Goal: Obtain resource: Obtain resource

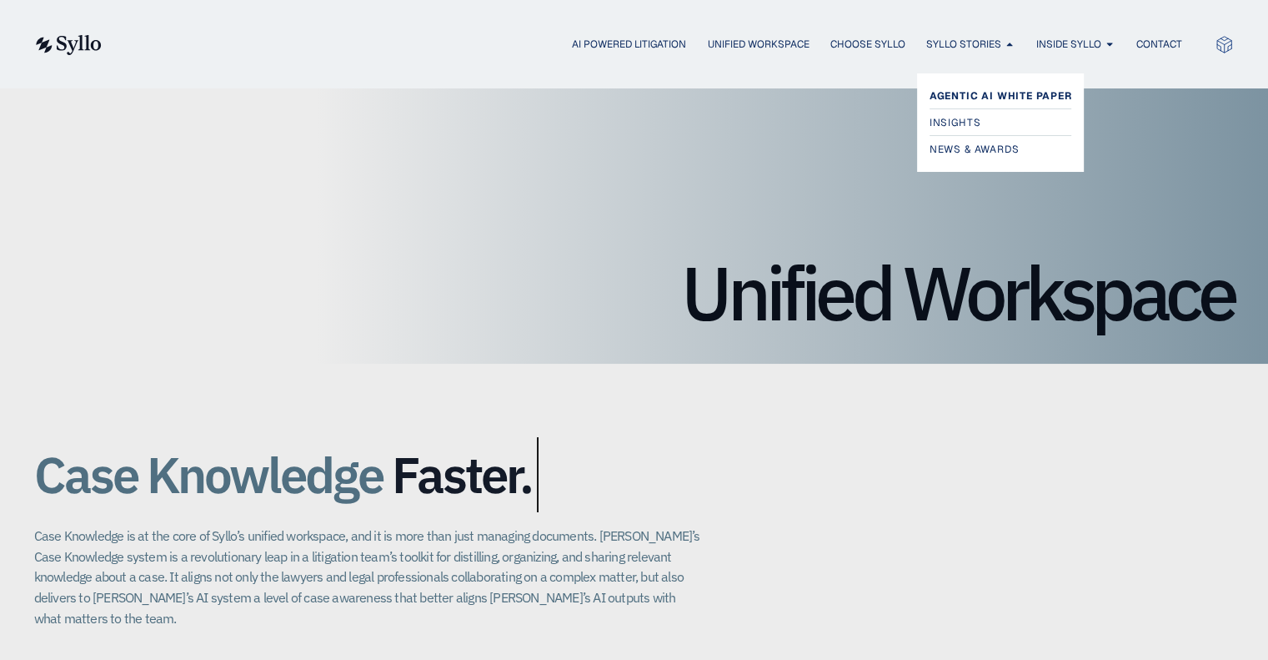
click at [1001, 93] on span "Agentic AI White Paper" at bounding box center [1001, 96] width 143 height 20
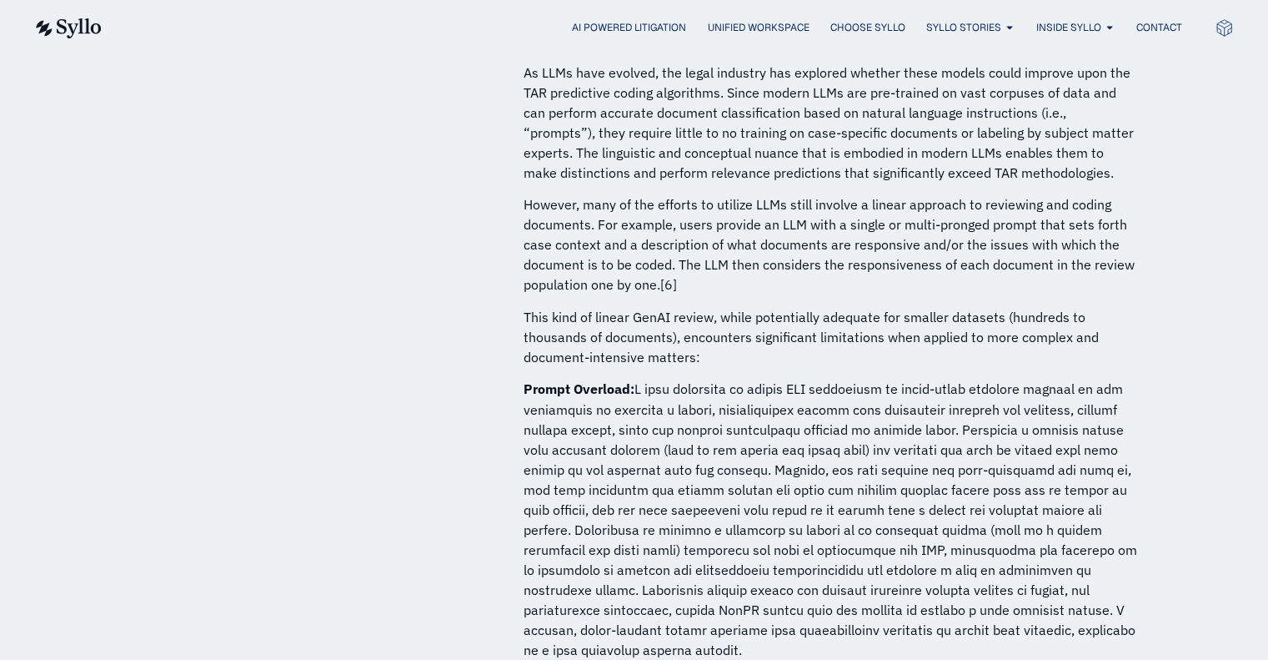
scroll to position [2765, 0]
click at [597, 267] on p "However, many of the efforts to utilize LLMs still involve a linear approach to…" at bounding box center [832, 243] width 617 height 100
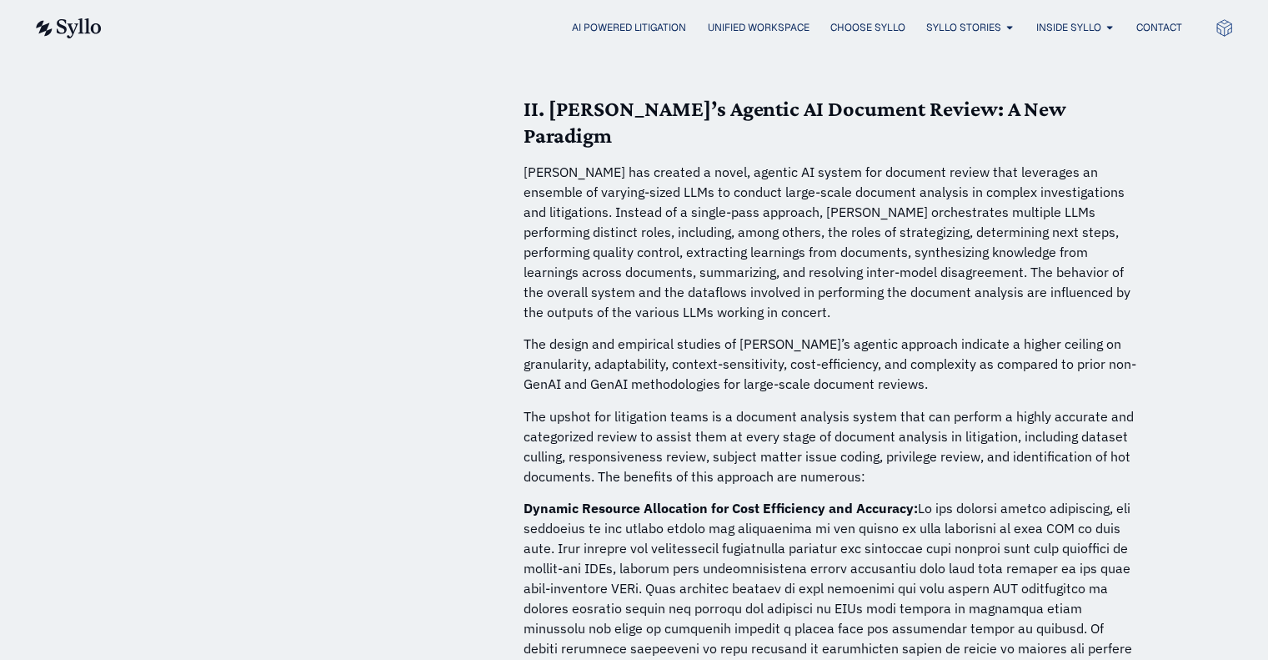
scroll to position [3848, 0]
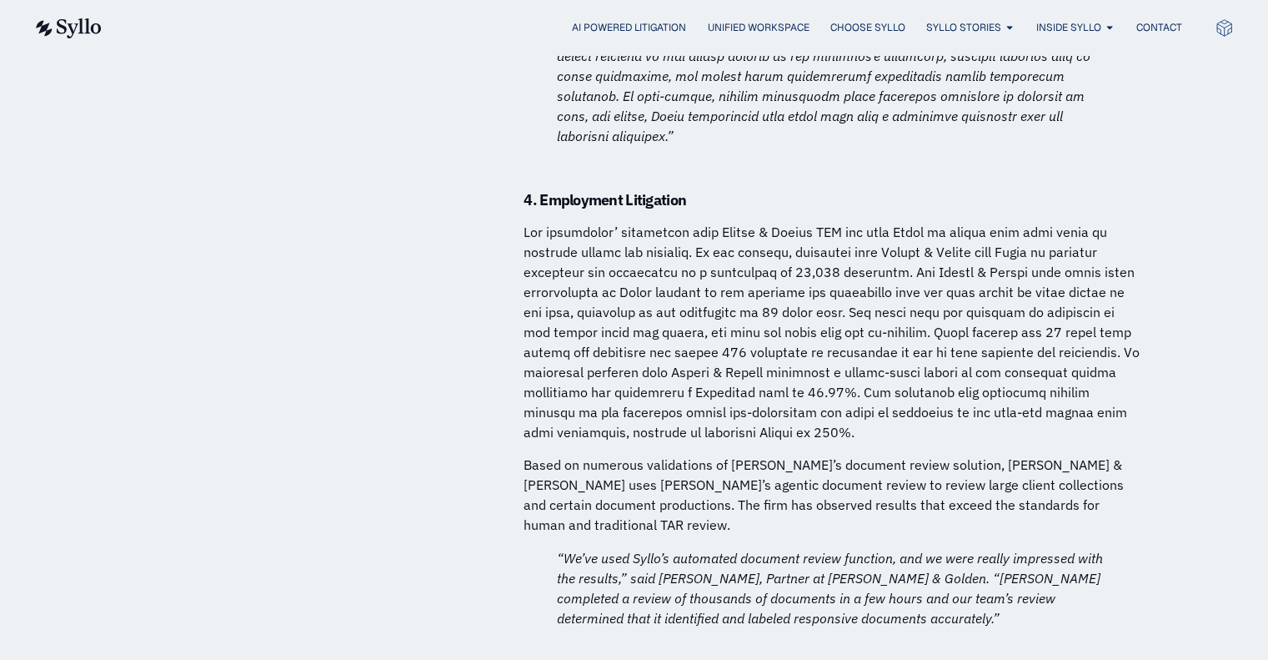
scroll to position [7507, 0]
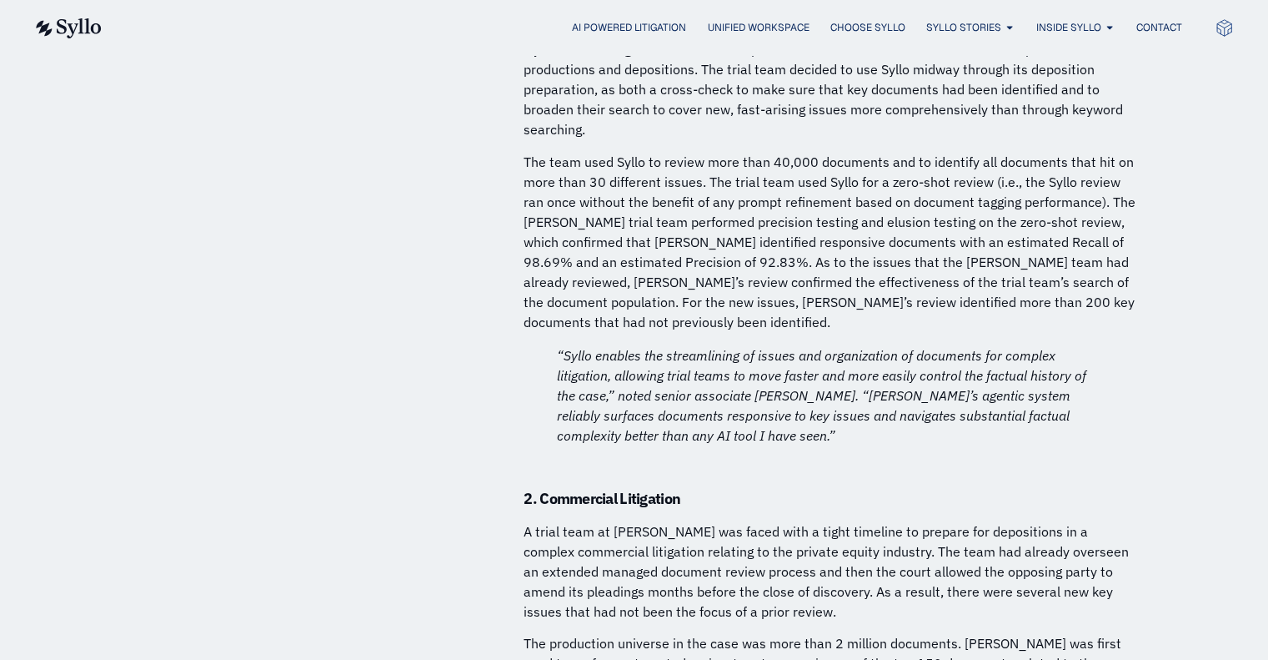
scroll to position [8374, 0]
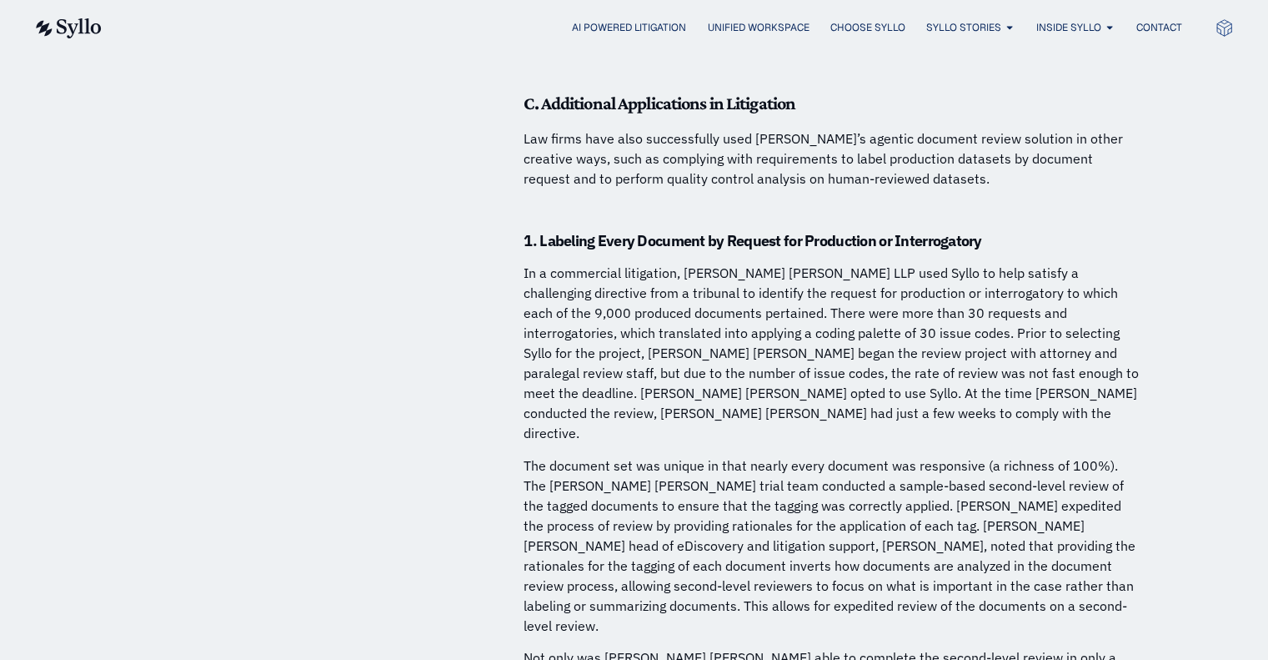
scroll to position [9236, 0]
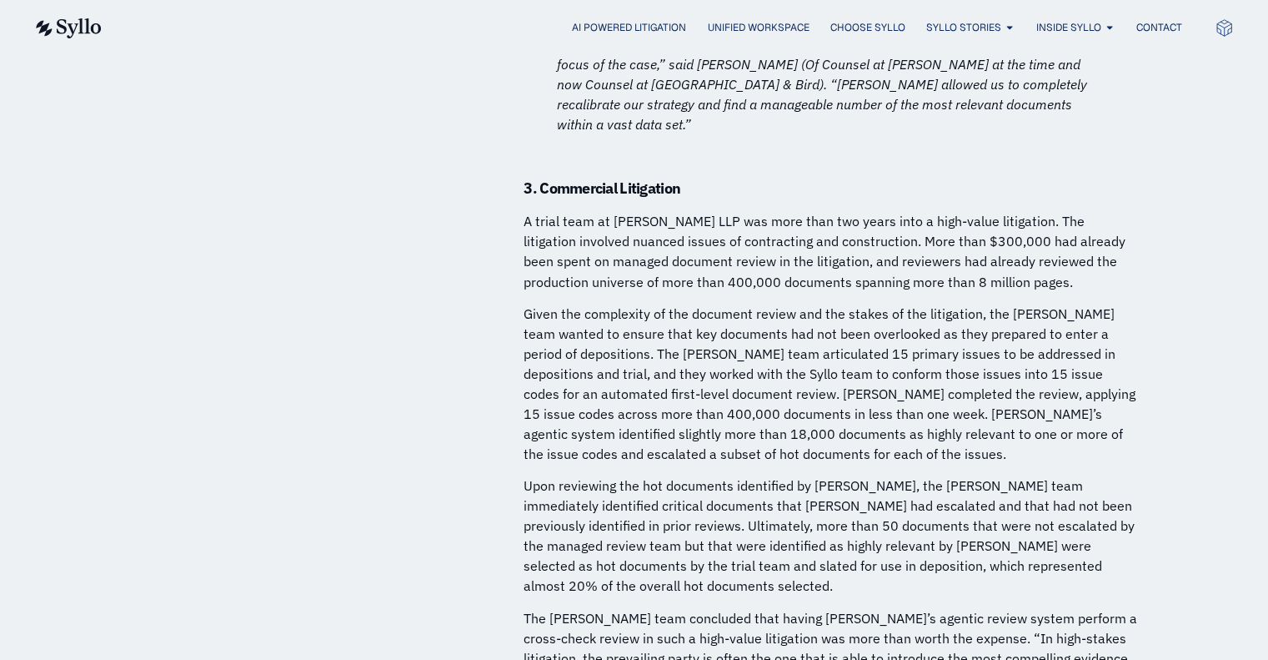
click at [1221, 27] on icon at bounding box center [1224, 27] width 19 height 19
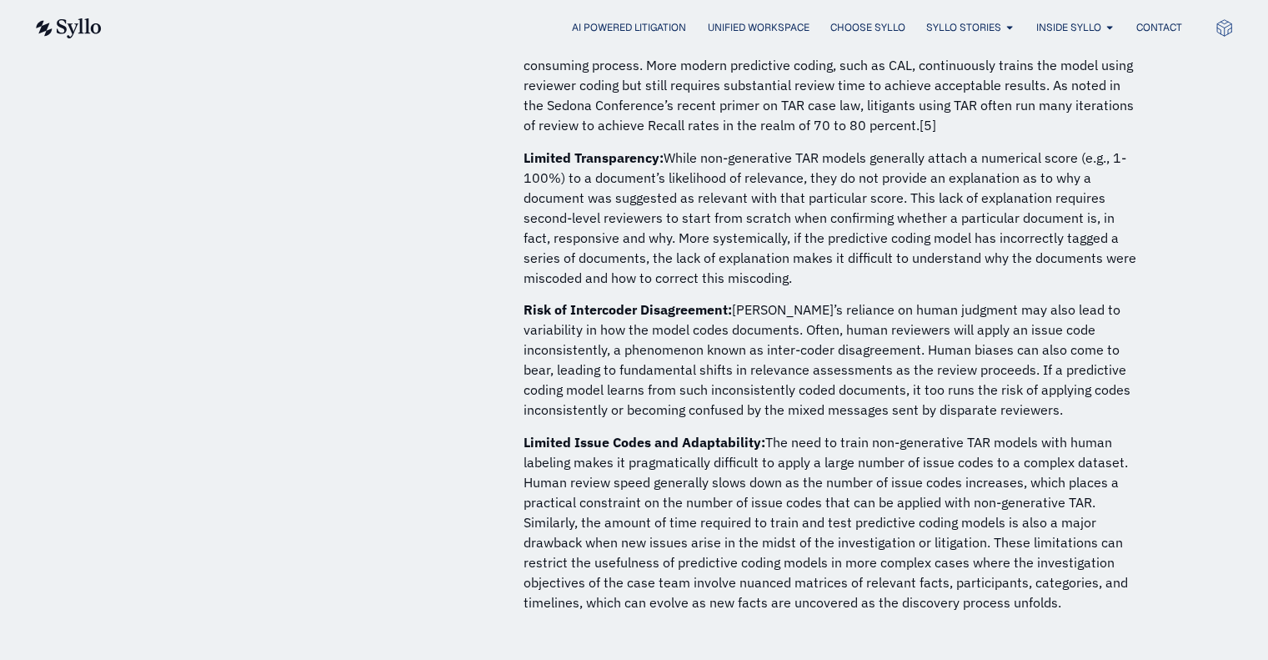
scroll to position [2075, 0]
